Goal: Information Seeking & Learning: Learn about a topic

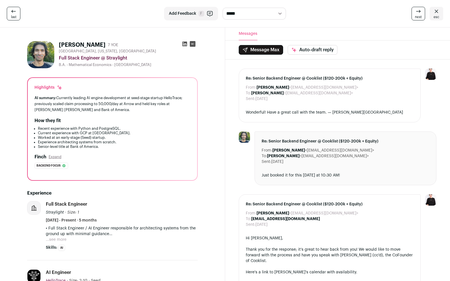
click at [185, 44] on icon at bounding box center [185, 44] width 6 height 6
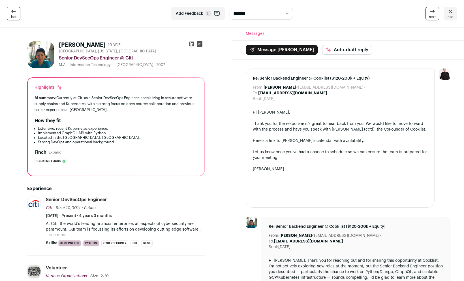
click at [56, 233] on button "...see more" at bounding box center [56, 235] width 21 height 6
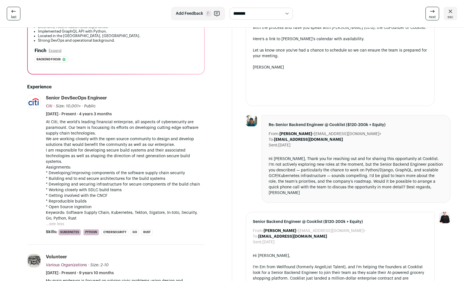
scroll to position [187, 0]
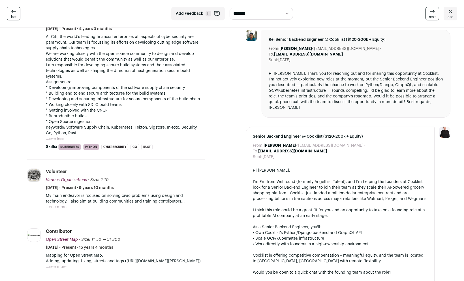
drag, startPoint x: 58, startPoint y: 208, endPoint x: 102, endPoint y: 206, distance: 44.8
click at [58, 208] on button "...see more" at bounding box center [56, 207] width 21 height 6
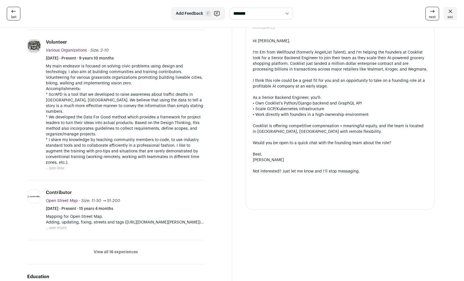
scroll to position [320, 0]
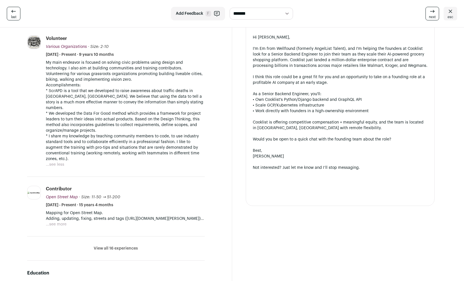
click at [64, 221] on button "...see more" at bounding box center [56, 224] width 21 height 6
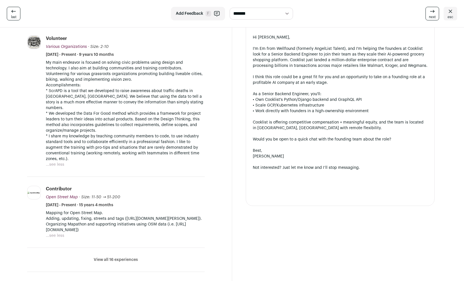
click at [112, 257] on button "View all 16 experiences" at bounding box center [116, 260] width 44 height 6
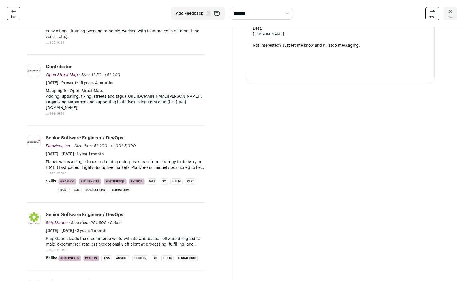
click at [56, 170] on button "...see more" at bounding box center [56, 173] width 21 height 6
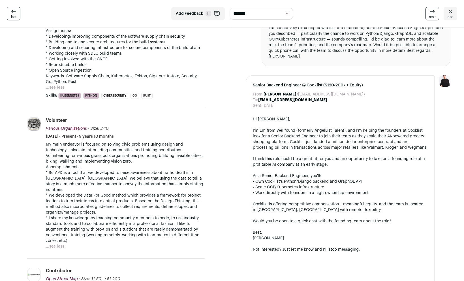
scroll to position [336, 0]
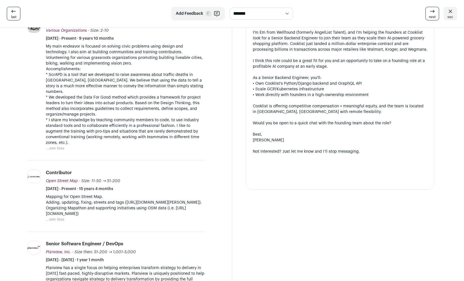
drag, startPoint x: 48, startPoint y: 183, endPoint x: 102, endPoint y: 187, distance: 54.2
click at [102, 187] on li "Contributor Open Street Map Open Street Map [DOMAIN_NAME] Add to company list P…" at bounding box center [125, 196] width 159 height 53
click at [60, 217] on button "...see less" at bounding box center [55, 220] width 18 height 6
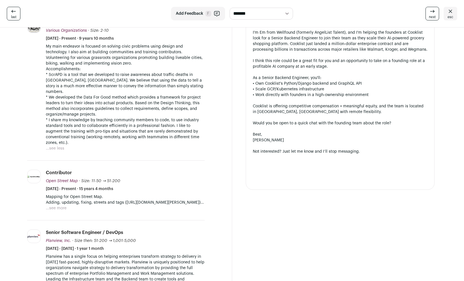
click at [60, 205] on button "...see more" at bounding box center [56, 208] width 21 height 6
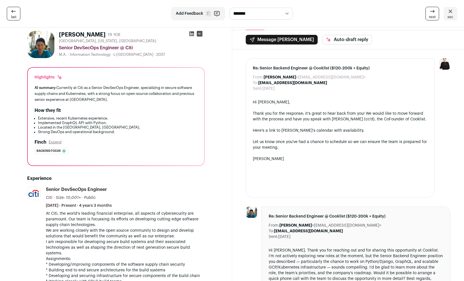
scroll to position [0, 0]
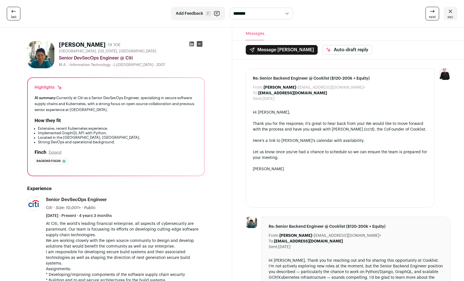
click at [191, 44] on icon at bounding box center [192, 44] width 6 height 6
